Goal: Browse casually

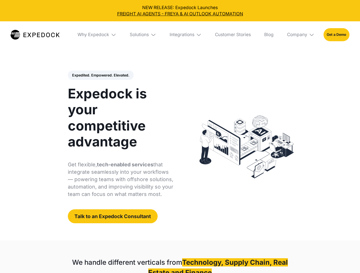
select select
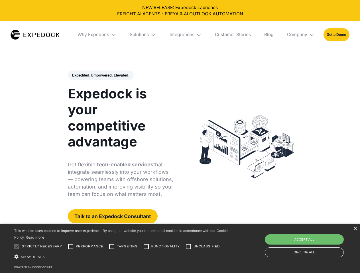
click at [180, 35] on div "Integrations" at bounding box center [181, 35] width 25 height 6
click at [97, 35] on div "Why Expedock" at bounding box center [89, 35] width 32 height 6
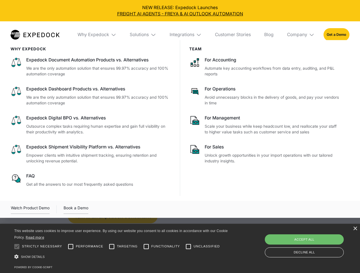
click at [143, 35] on div "Solutions" at bounding box center [139, 35] width 19 height 6
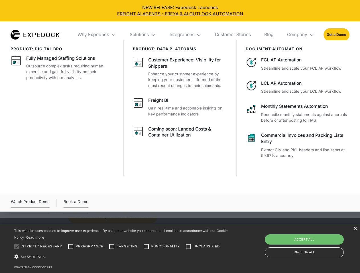
click at [186, 35] on div "Integrations" at bounding box center [181, 35] width 25 height 6
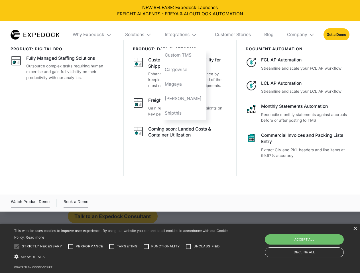
click at [301, 35] on div "Company" at bounding box center [297, 35] width 20 height 6
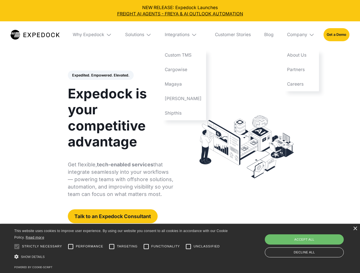
click at [100, 75] on div "Expedited. Empowered. Elevated. Automate Freight Document Extraction at 99.97% …" at bounding box center [121, 147] width 106 height 153
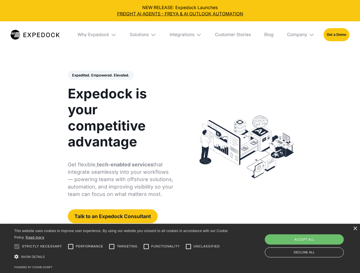
click at [17, 247] on div at bounding box center [16, 246] width 11 height 11
click at [71, 247] on input "Performance" at bounding box center [70, 246] width 11 height 11
checkbox input "true"
click at [112, 247] on input "Targeting" at bounding box center [111, 246] width 11 height 11
checkbox input "true"
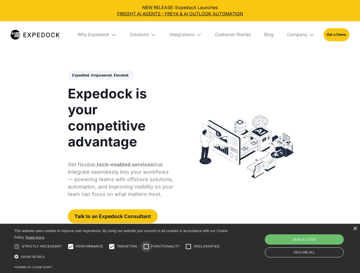
click at [146, 247] on input "Functionality" at bounding box center [145, 246] width 11 height 11
checkbox input "true"
